Goal: Information Seeking & Learning: Learn about a topic

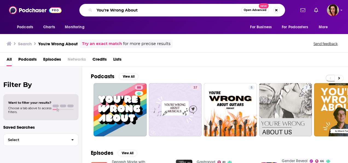
click at [140, 9] on input "You're Wrong About" at bounding box center [167, 10] width 147 height 9
type input "open book podcast"
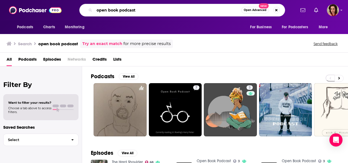
drag, startPoint x: 148, startPoint y: 6, endPoint x: 94, endPoint y: 7, distance: 53.6
click at [94, 7] on input "open book podcast" at bounding box center [167, 10] width 147 height 9
type input "[PERSON_NAME]"
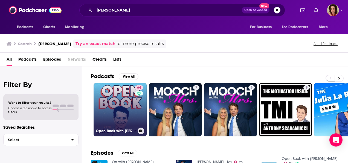
click at [118, 106] on link "64 Open Book with [PERSON_NAME]" at bounding box center [120, 109] width 53 height 53
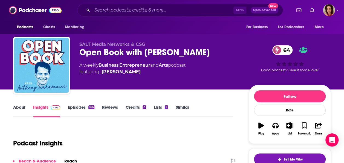
click at [141, 106] on link "Credits 3" at bounding box center [136, 110] width 20 height 13
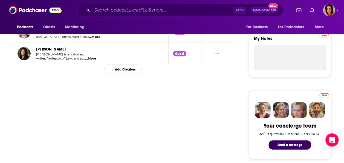
scroll to position [301, 0]
